Goal: Navigation & Orientation: Go to known website

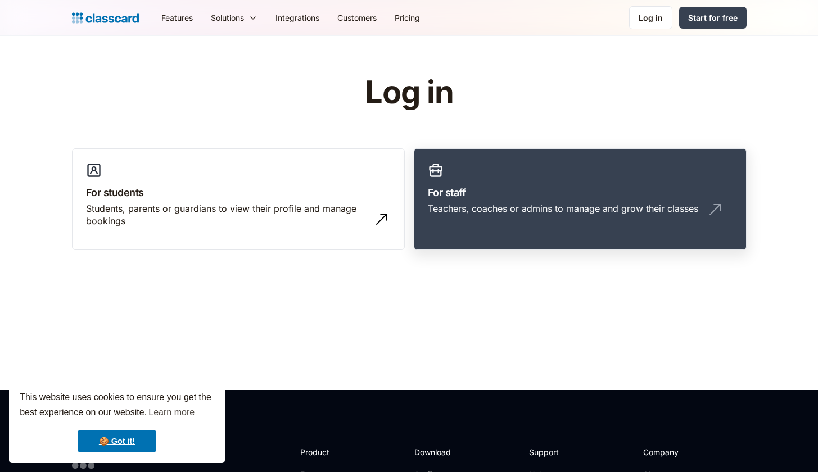
click at [498, 164] on link "For staff Teachers, coaches or admins to manage and grow their classes" at bounding box center [580, 199] width 333 height 102
